Goal: Task Accomplishment & Management: Manage account settings

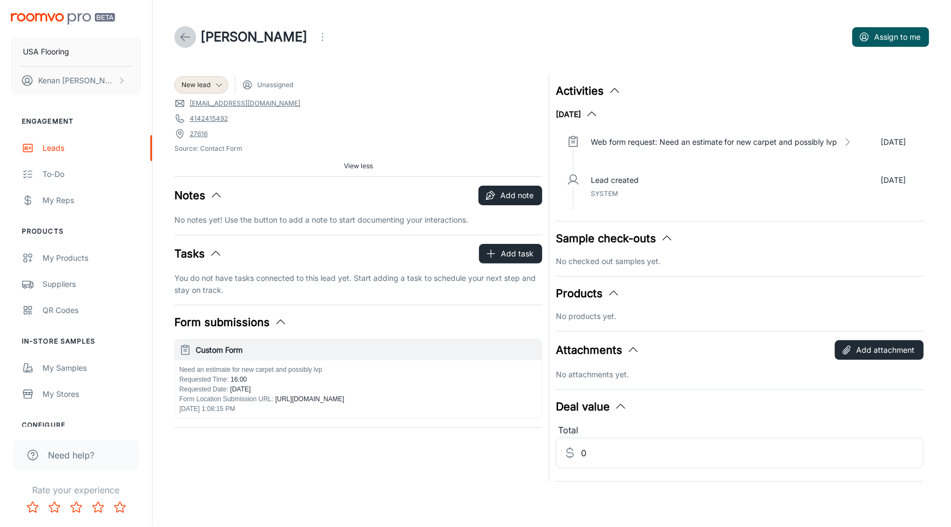
click at [180, 35] on icon at bounding box center [185, 37] width 13 height 13
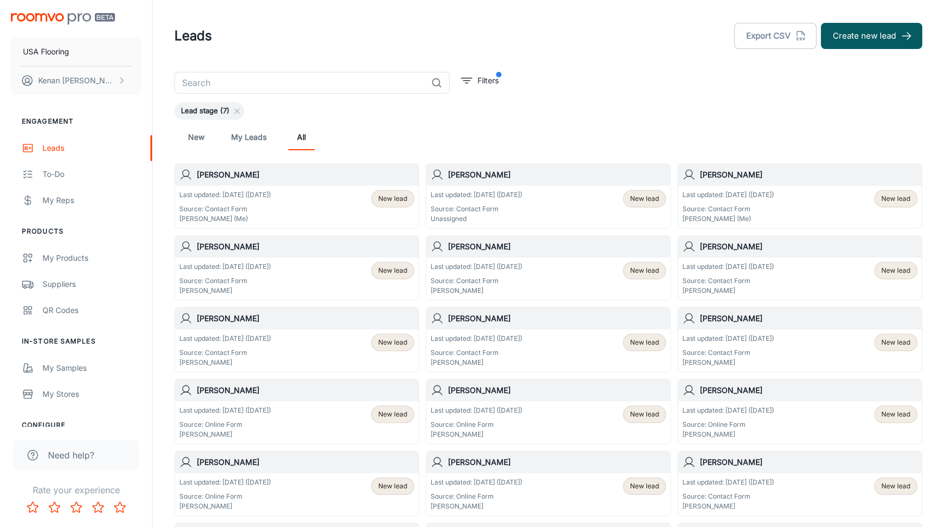
click at [471, 135] on div "New My Leads All" at bounding box center [548, 137] width 730 height 26
click at [610, 202] on div "Last updated: [DATE] ([DATE]) Source: Contact Form Unassigned New lead" at bounding box center [547, 207] width 235 height 34
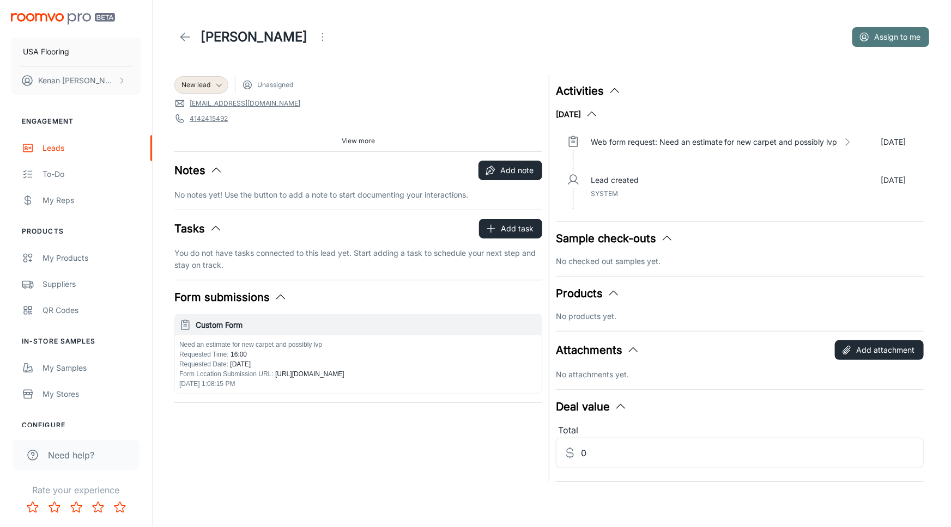
click at [869, 39] on button "Assign to me" at bounding box center [890, 37] width 77 height 20
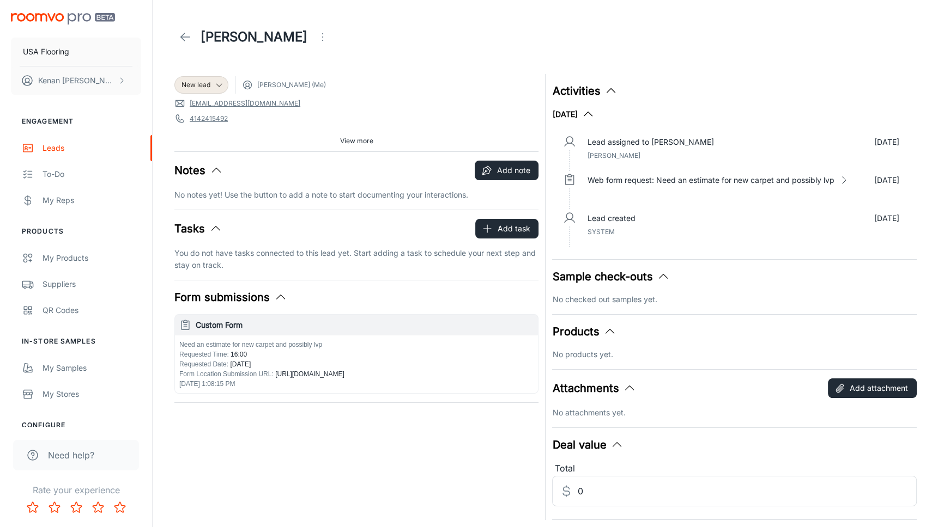
click at [188, 38] on icon at bounding box center [185, 37] width 13 height 13
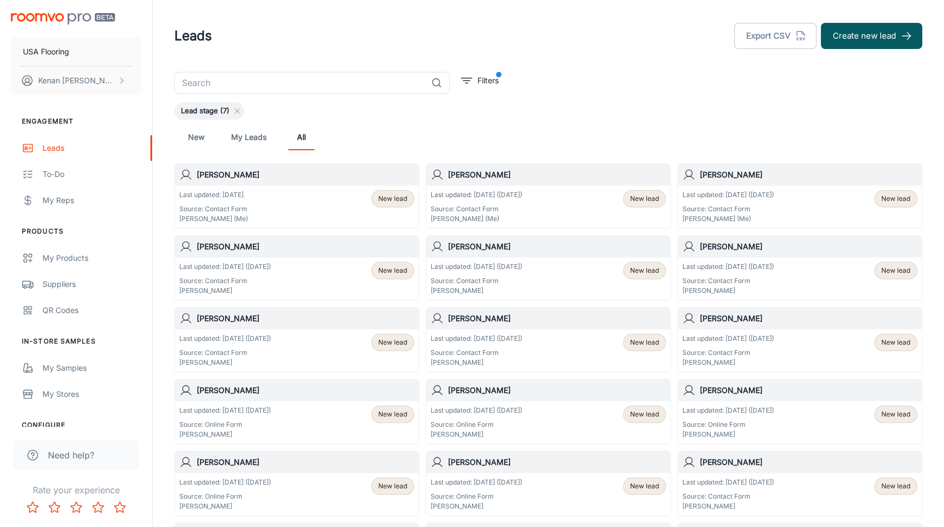
click at [82, 102] on div "USA Flooring [PERSON_NAME]" at bounding box center [76, 52] width 152 height 104
click at [62, 202] on div "My Reps" at bounding box center [91, 200] width 99 height 12
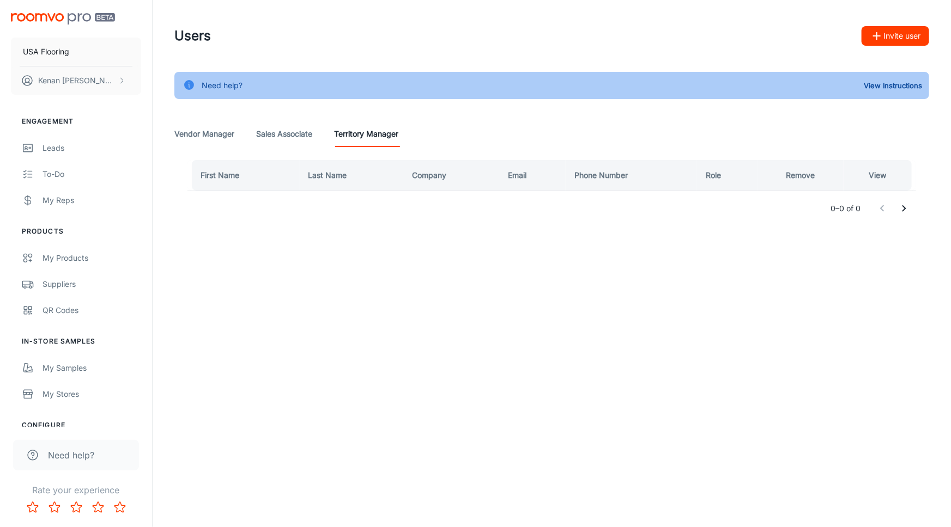
click at [296, 135] on Associate "Sales Associate" at bounding box center [284, 134] width 56 height 26
click at [219, 135] on Manager "Vendor Manager" at bounding box center [204, 134] width 60 height 26
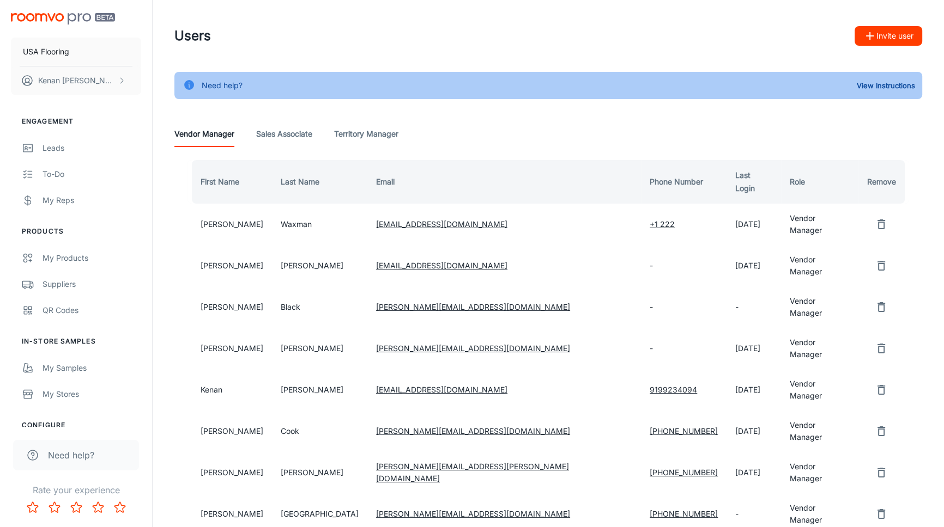
click at [203, 53] on header "Users Invite user" at bounding box center [548, 36] width 774 height 72
click at [63, 156] on link "Leads" at bounding box center [76, 148] width 152 height 26
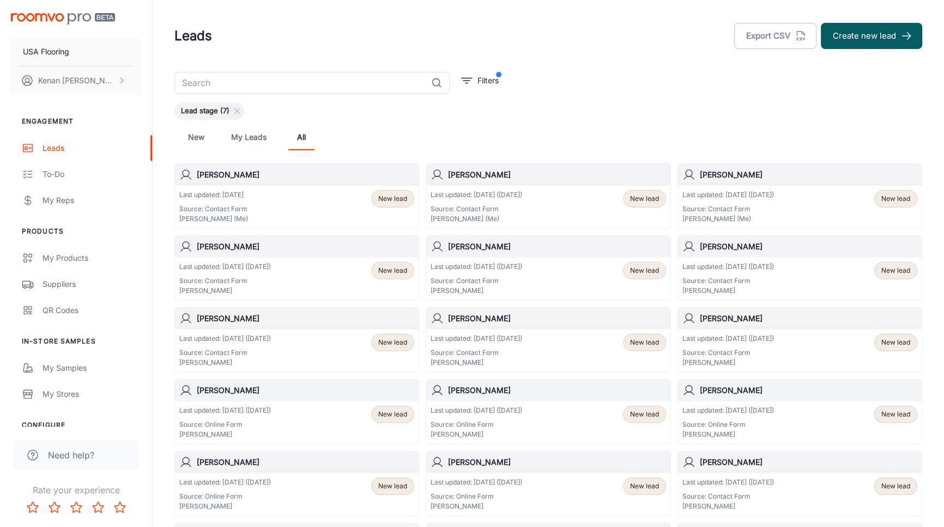
click at [447, 131] on div "New My Leads All" at bounding box center [548, 137] width 730 height 26
